Goal: Task Accomplishment & Management: Manage account settings

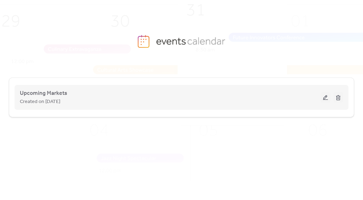
click at [327, 96] on button at bounding box center [325, 97] width 10 height 11
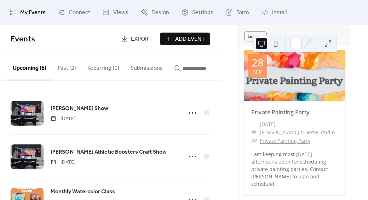
click at [303, 85] on div at bounding box center [294, 75] width 101 height 51
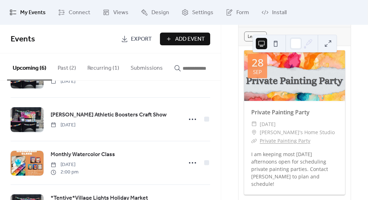
scroll to position [38, 0]
click at [99, 67] on button "Recurring (1)" at bounding box center [103, 66] width 43 height 26
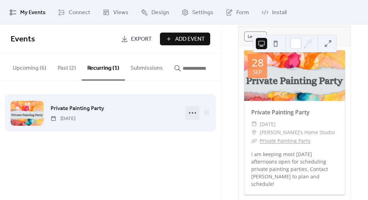
click at [192, 114] on icon at bounding box center [192, 112] width 11 height 11
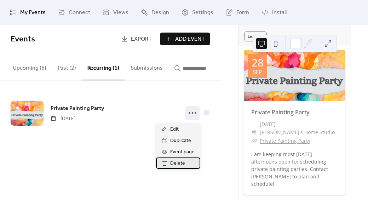
click at [183, 164] on span "Delete" at bounding box center [177, 163] width 15 height 8
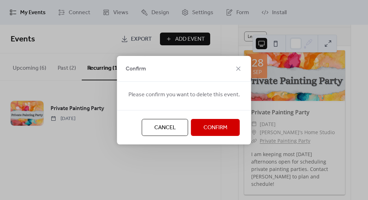
click at [207, 128] on span "Confirm" at bounding box center [216, 128] width 24 height 8
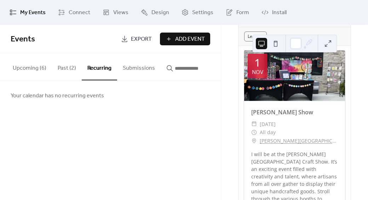
click at [60, 69] on button "Past (2)" at bounding box center [67, 66] width 30 height 26
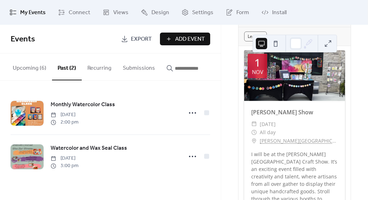
click at [20, 67] on button "Upcoming (6)" at bounding box center [29, 66] width 45 height 26
